Goal: Transaction & Acquisition: Purchase product/service

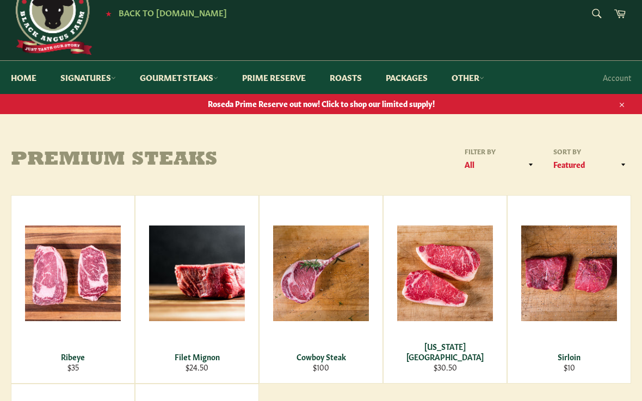
scroll to position [7, 0]
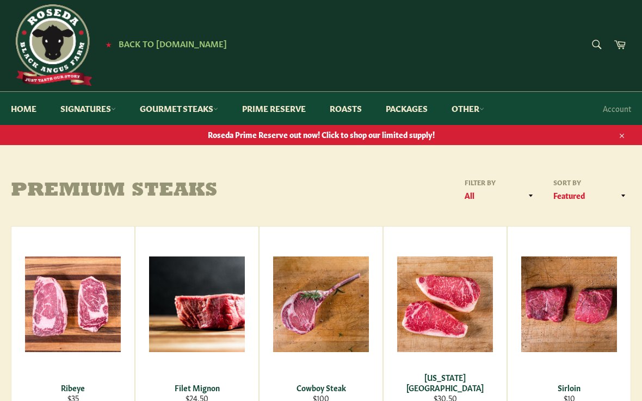
click at [171, 109] on link "Gourmet Steaks" at bounding box center [179, 108] width 100 height 33
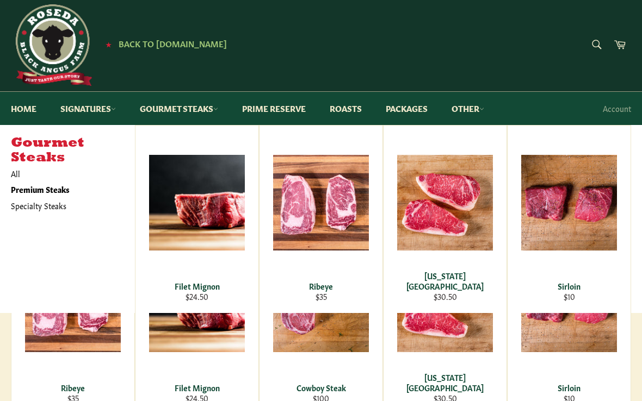
click at [347, 237] on div "View" at bounding box center [320, 220] width 123 height 188
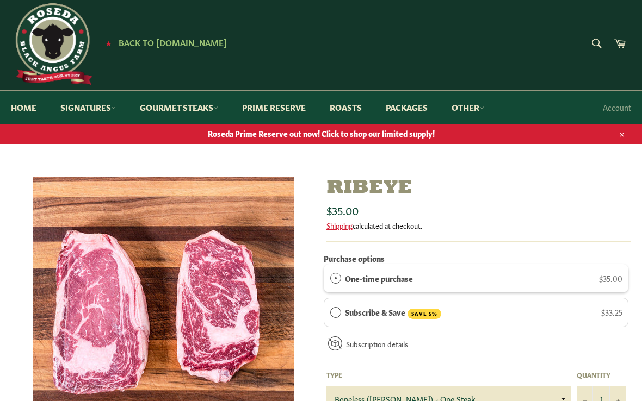
scroll to position [7, 0]
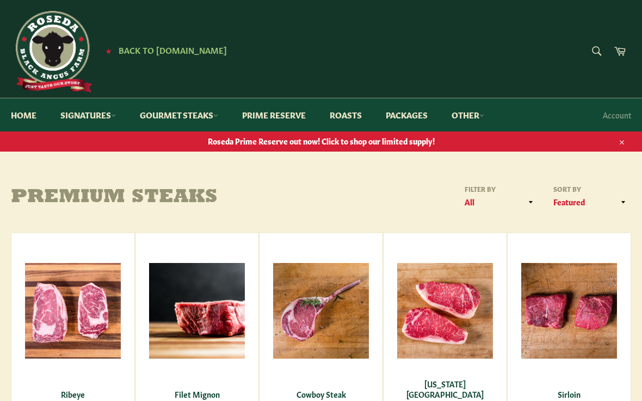
click at [93, 117] on link "Signatures" at bounding box center [88, 114] width 77 height 33
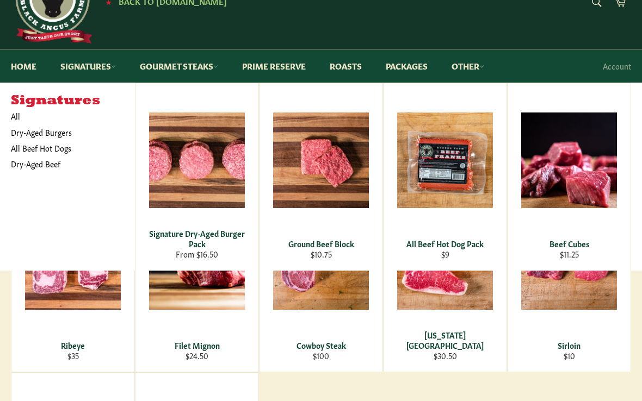
scroll to position [49, 0]
click at [463, 186] on div "View" at bounding box center [445, 177] width 123 height 188
click at [462, 188] on div "View" at bounding box center [445, 177] width 123 height 188
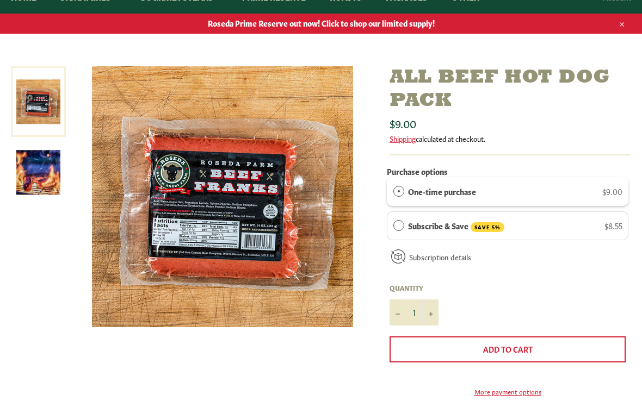
scroll to position [119, 0]
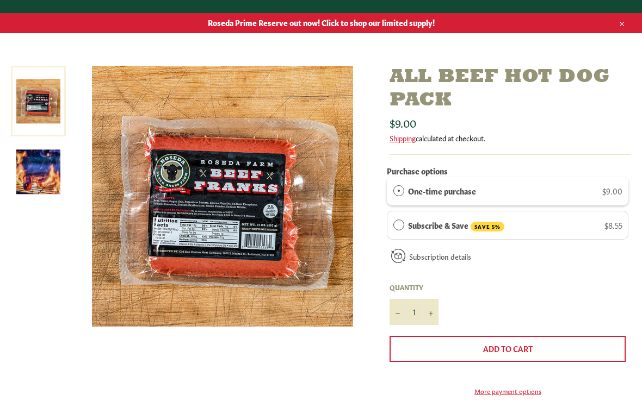
click at [41, 177] on img at bounding box center [38, 172] width 44 height 44
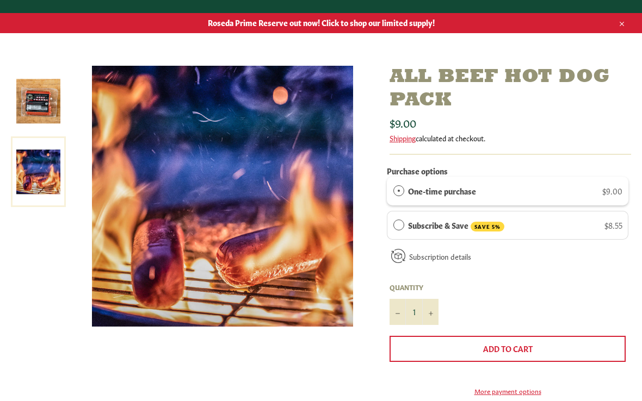
click at [37, 104] on img at bounding box center [38, 101] width 44 height 44
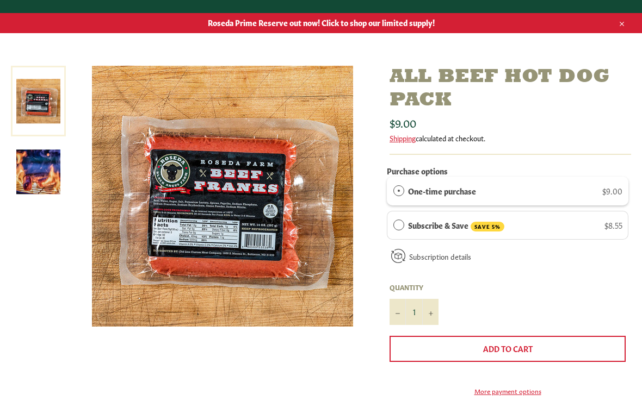
click at [34, 100] on link at bounding box center [38, 101] width 55 height 71
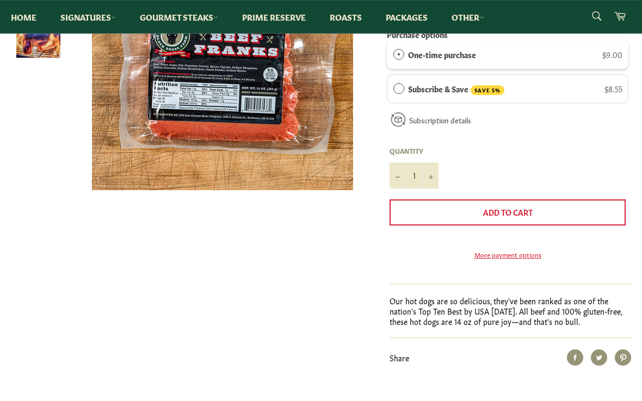
scroll to position [251, 0]
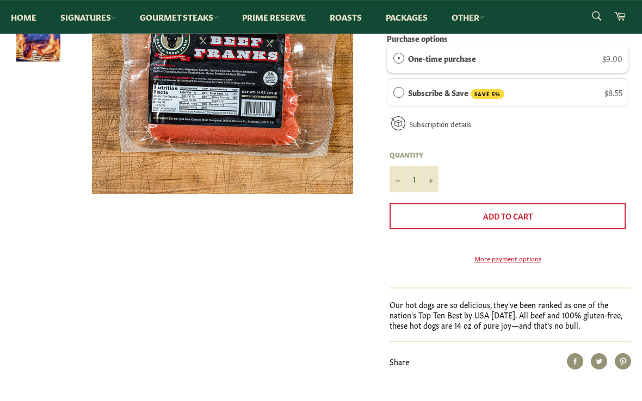
click at [546, 215] on button "Add to Cart" at bounding box center [507, 217] width 236 height 26
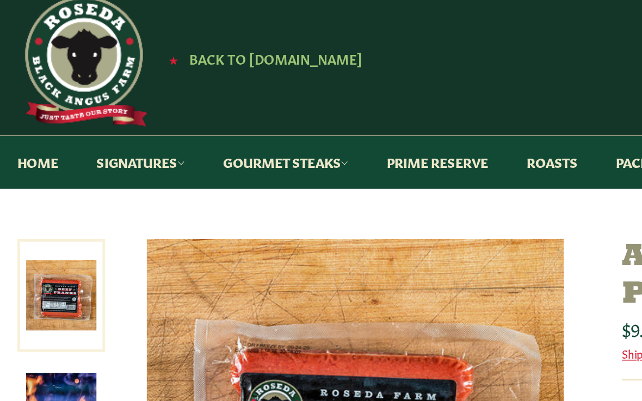
scroll to position [0, 0]
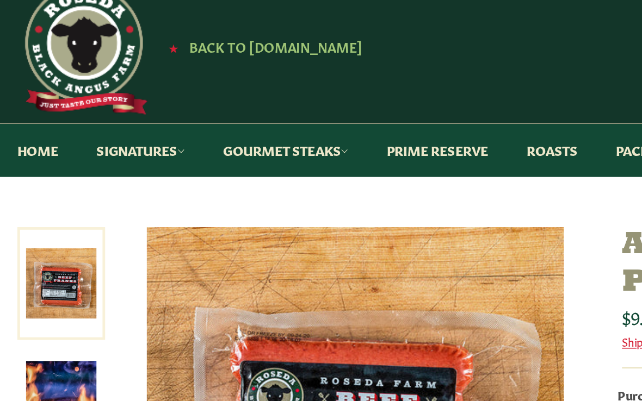
click at [90, 98] on link "Signatures" at bounding box center [88, 114] width 77 height 33
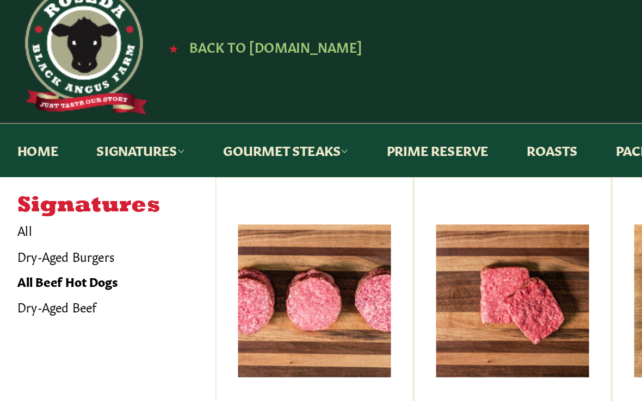
click at [41, 205] on link "Dry-Aged Beef" at bounding box center [64, 213] width 119 height 16
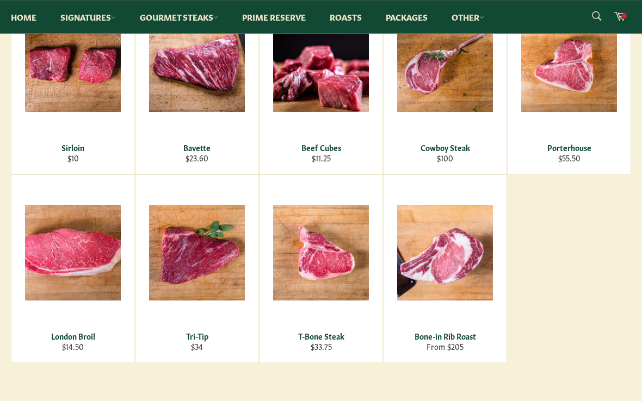
scroll to position [436, 0]
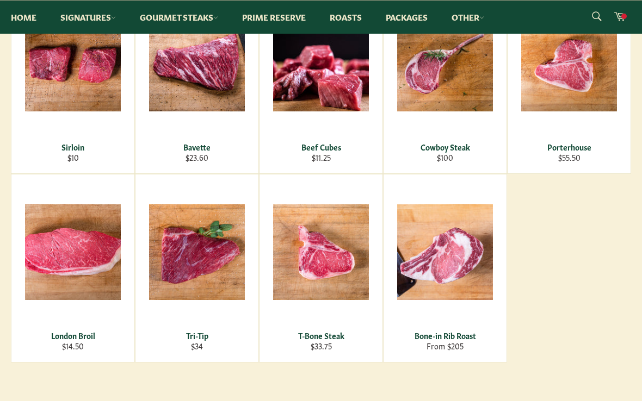
click at [191, 89] on div "View" at bounding box center [196, 80] width 123 height 188
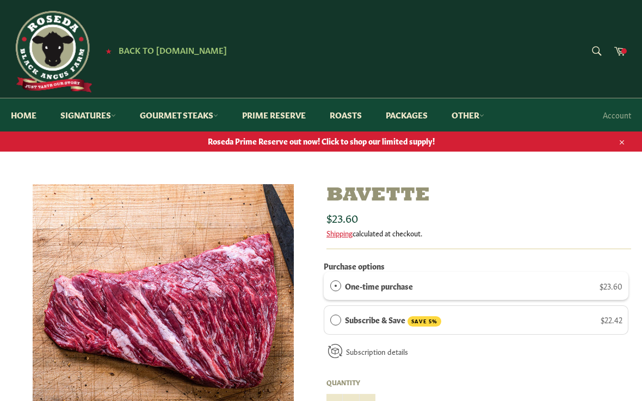
click at [23, 113] on link "Home" at bounding box center [23, 114] width 47 height 33
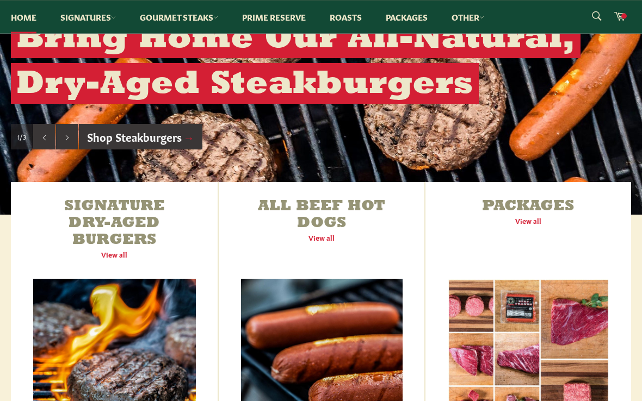
scroll to position [264, 0]
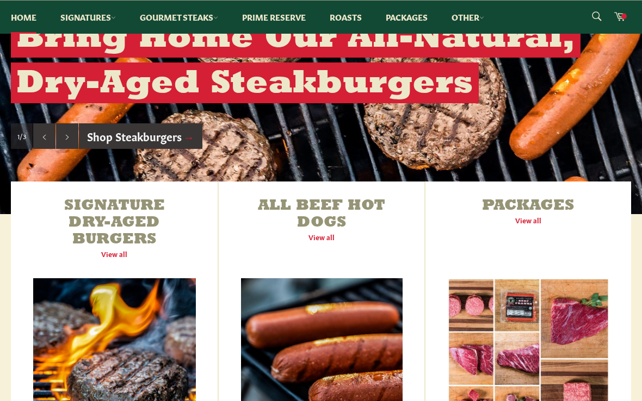
click at [71, 139] on button "Next slide" at bounding box center [67, 136] width 22 height 26
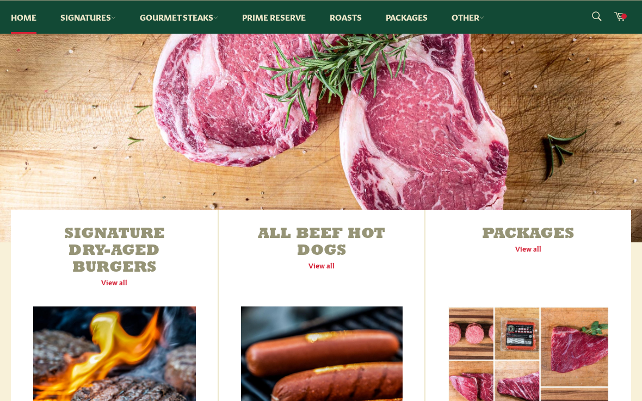
scroll to position [152, 0]
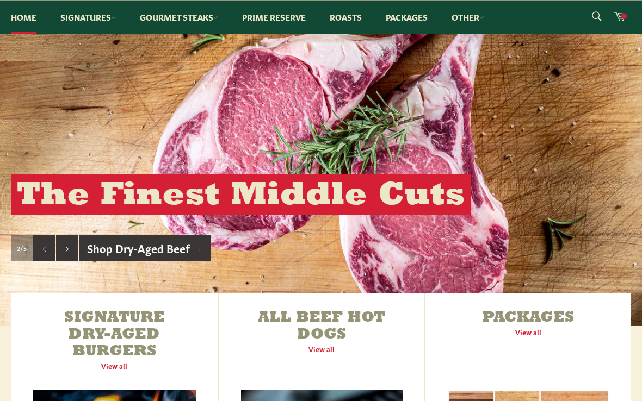
click at [64, 250] on button "Next slide" at bounding box center [67, 249] width 22 height 26
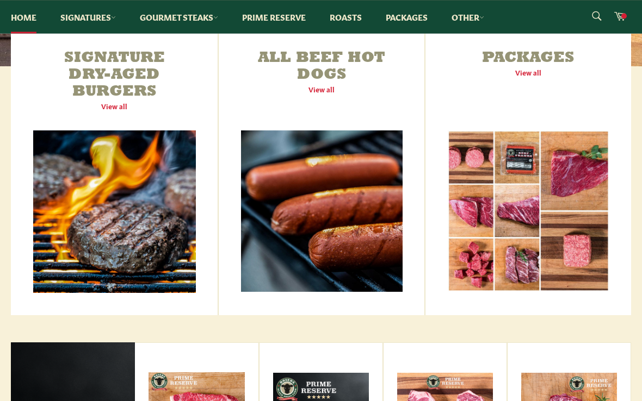
scroll to position [412, 0]
click at [100, 235] on link "Signature Dry-Aged Burgers View all" at bounding box center [114, 175] width 207 height 282
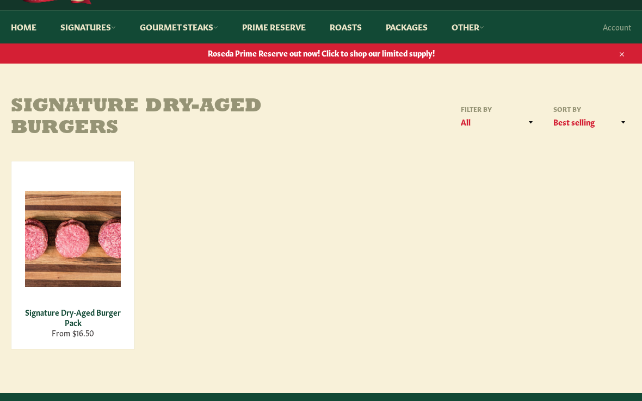
scroll to position [88, 0]
click at [73, 244] on span "View" at bounding box center [73, 257] width 70 height 28
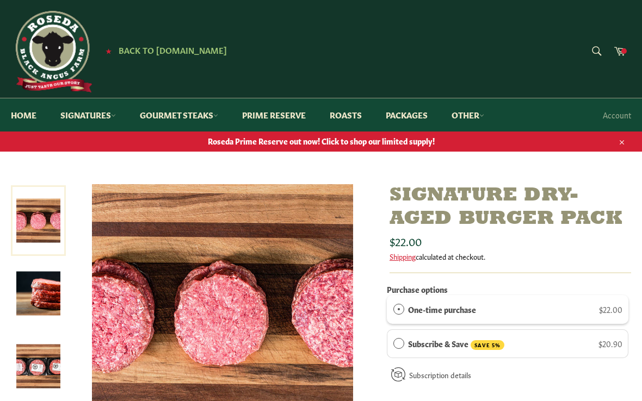
click at [48, 351] on img at bounding box center [38, 367] width 44 height 44
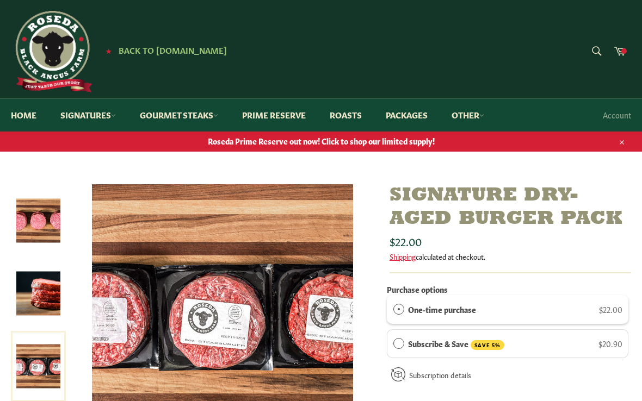
click at [34, 292] on img at bounding box center [38, 294] width 44 height 44
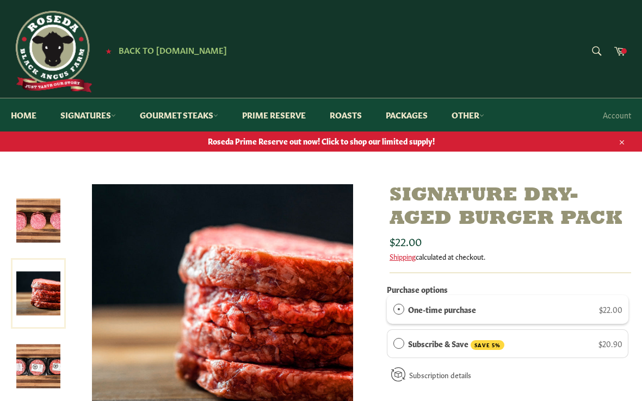
click at [36, 227] on img at bounding box center [38, 221] width 44 height 44
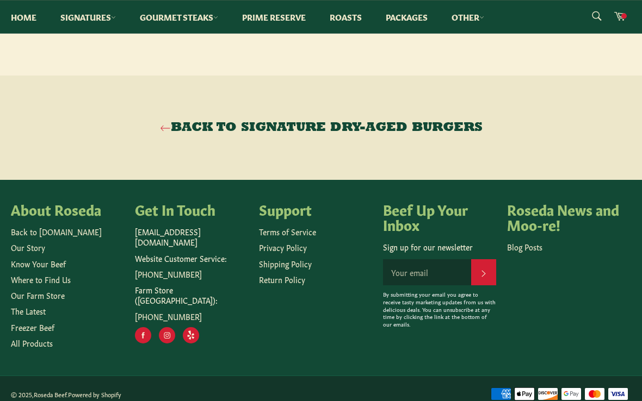
scroll to position [909, 0]
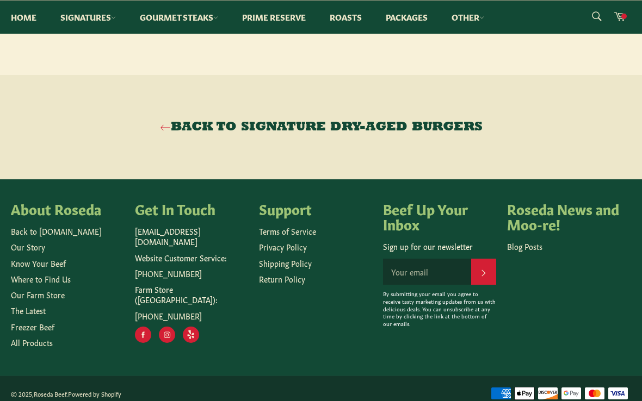
click at [33, 269] on link "Know Your Beef" at bounding box center [38, 263] width 55 height 11
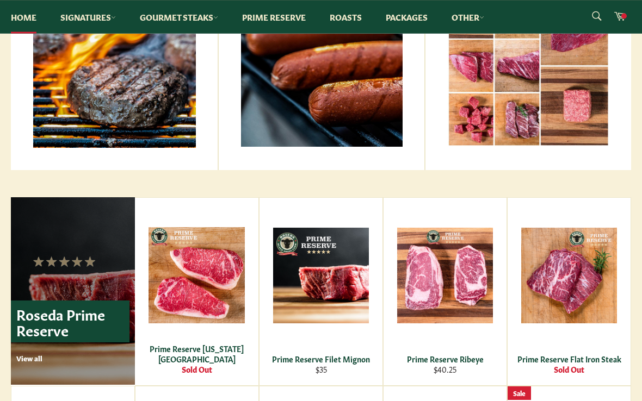
scroll to position [557, 0]
click at [464, 305] on div "View" at bounding box center [445, 292] width 123 height 188
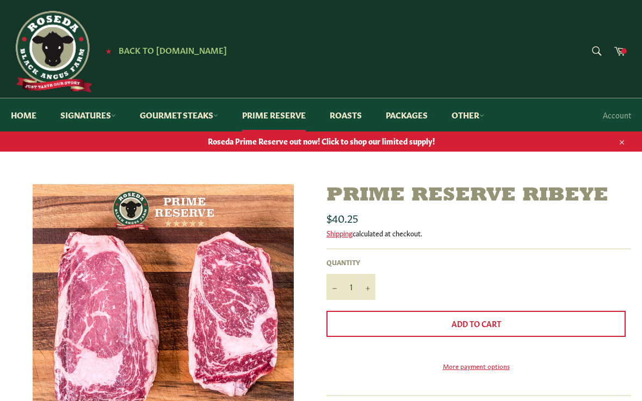
click at [107, 116] on link "Signatures" at bounding box center [88, 114] width 77 height 33
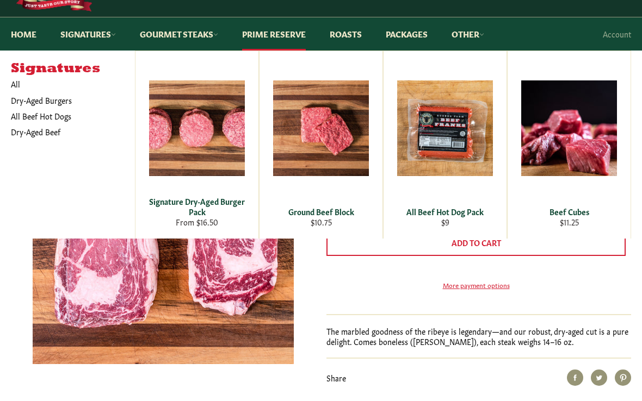
scroll to position [81, 0]
click at [16, 81] on link "All" at bounding box center [69, 84] width 129 height 16
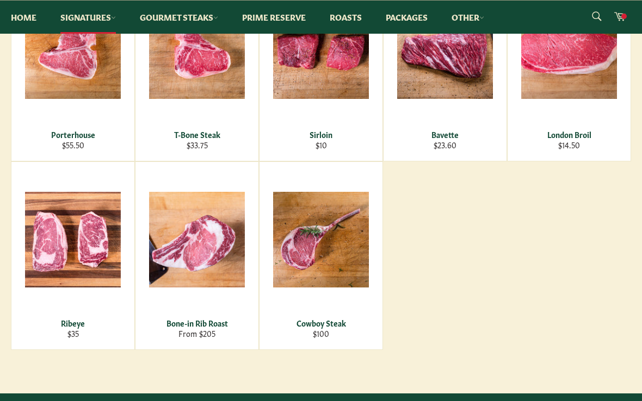
scroll to position [409, 0]
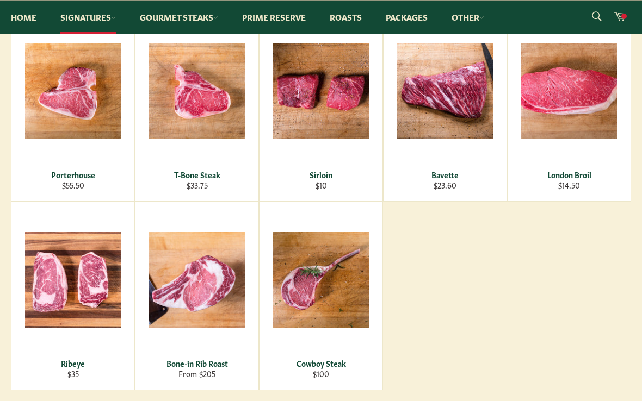
click at [71, 264] on div "View" at bounding box center [72, 296] width 123 height 188
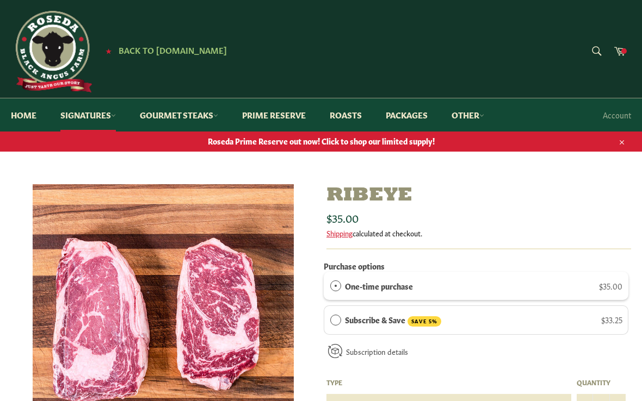
click at [109, 121] on link "Signatures" at bounding box center [88, 114] width 77 height 33
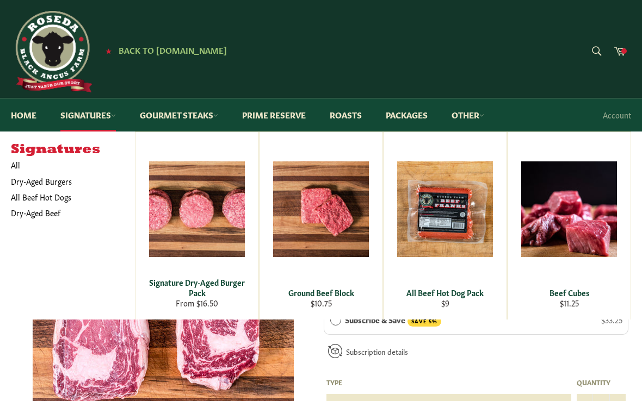
click at [206, 122] on link "Gourmet Steaks" at bounding box center [179, 114] width 100 height 33
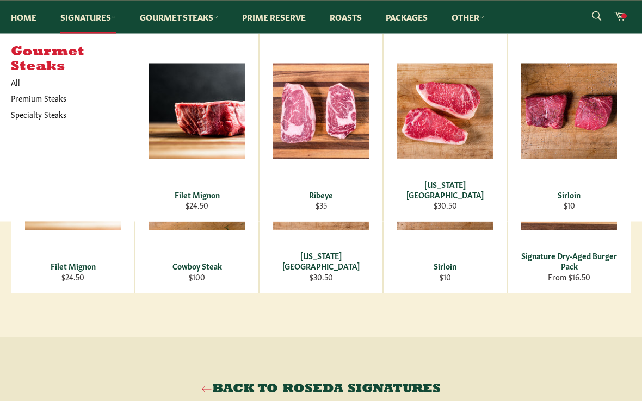
scroll to position [603, 0]
click at [347, 170] on div "View" at bounding box center [320, 128] width 123 height 188
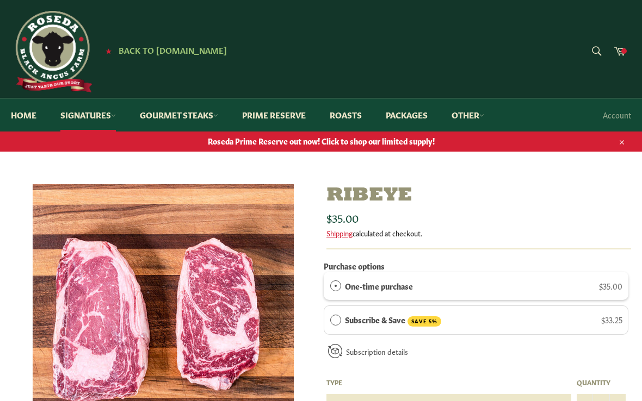
click at [171, 119] on link "Gourmet Steaks" at bounding box center [179, 114] width 100 height 33
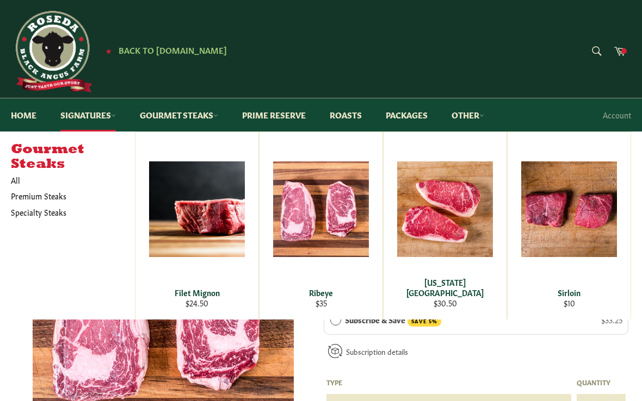
click at [37, 212] on link "Specialty Steaks" at bounding box center [64, 213] width 119 height 16
